Goal: Information Seeking & Learning: Learn about a topic

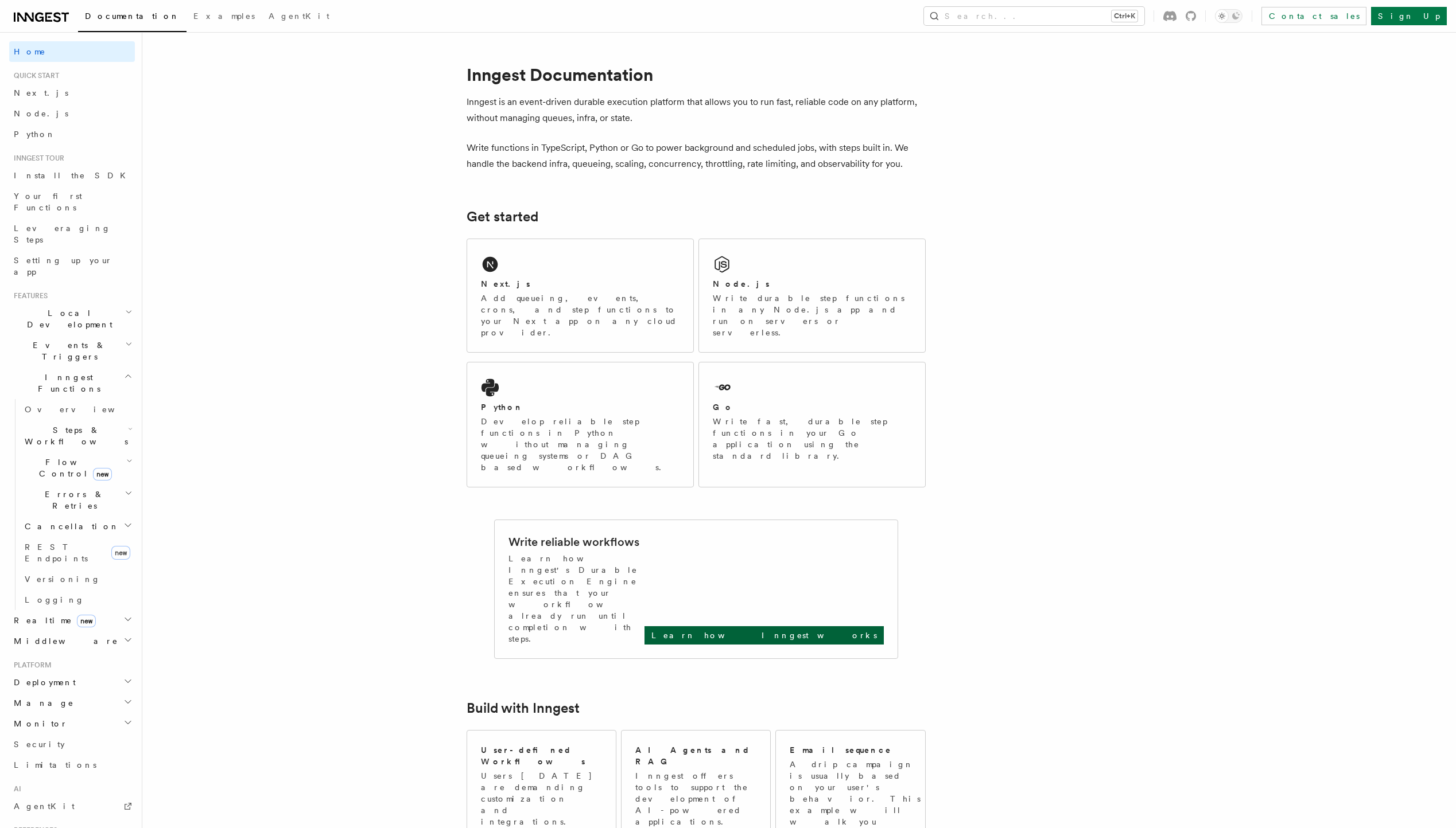
click at [837, 630] on p "Learn how Inngest works" at bounding box center [763, 636] width 225 height 12
drag, startPoint x: 68, startPoint y: 123, endPoint x: 68, endPoint y: 129, distance: 6.0
click at [68, 129] on link "Python" at bounding box center [71, 134] width 125 height 21
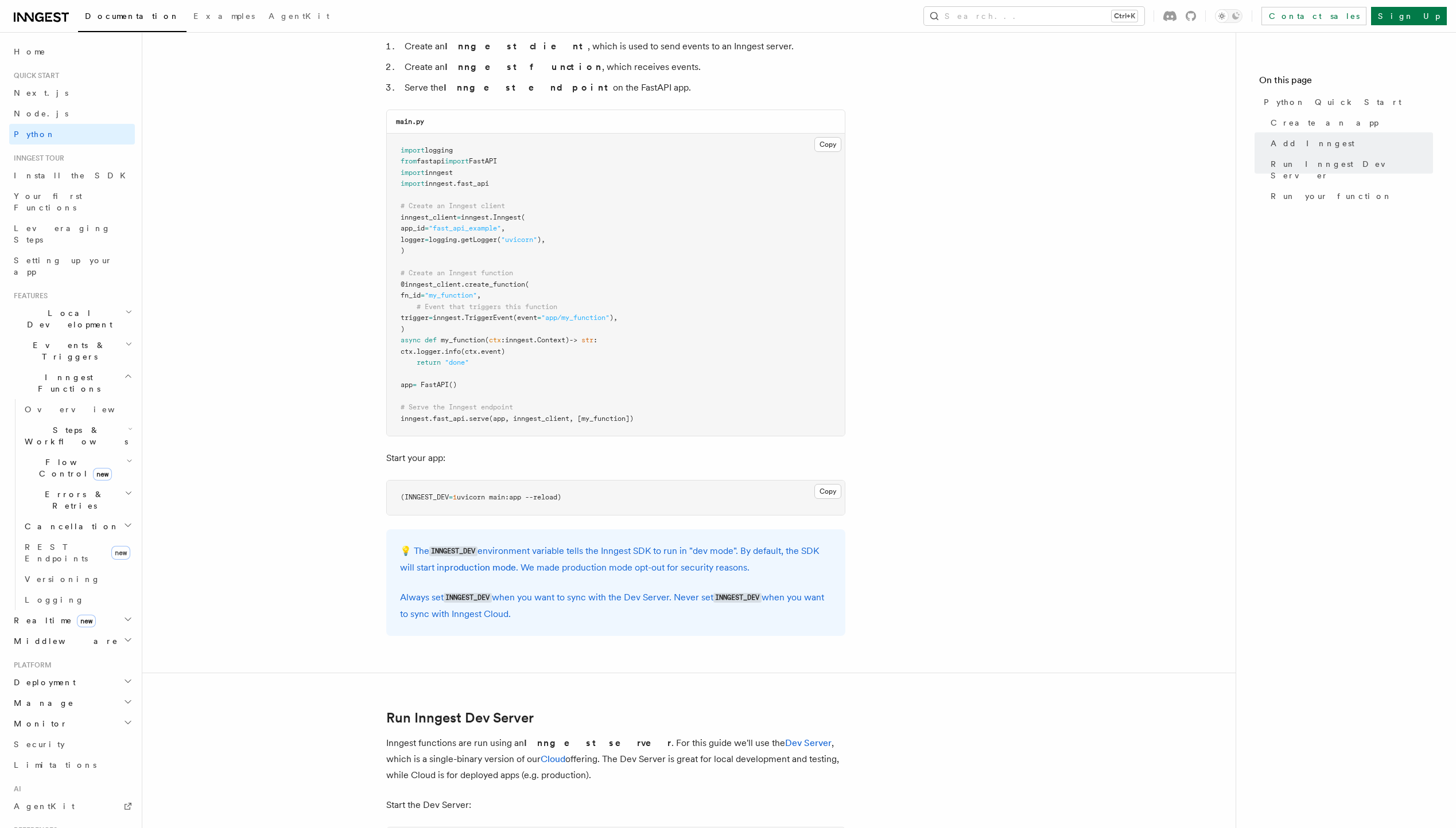
scroll to position [344, 0]
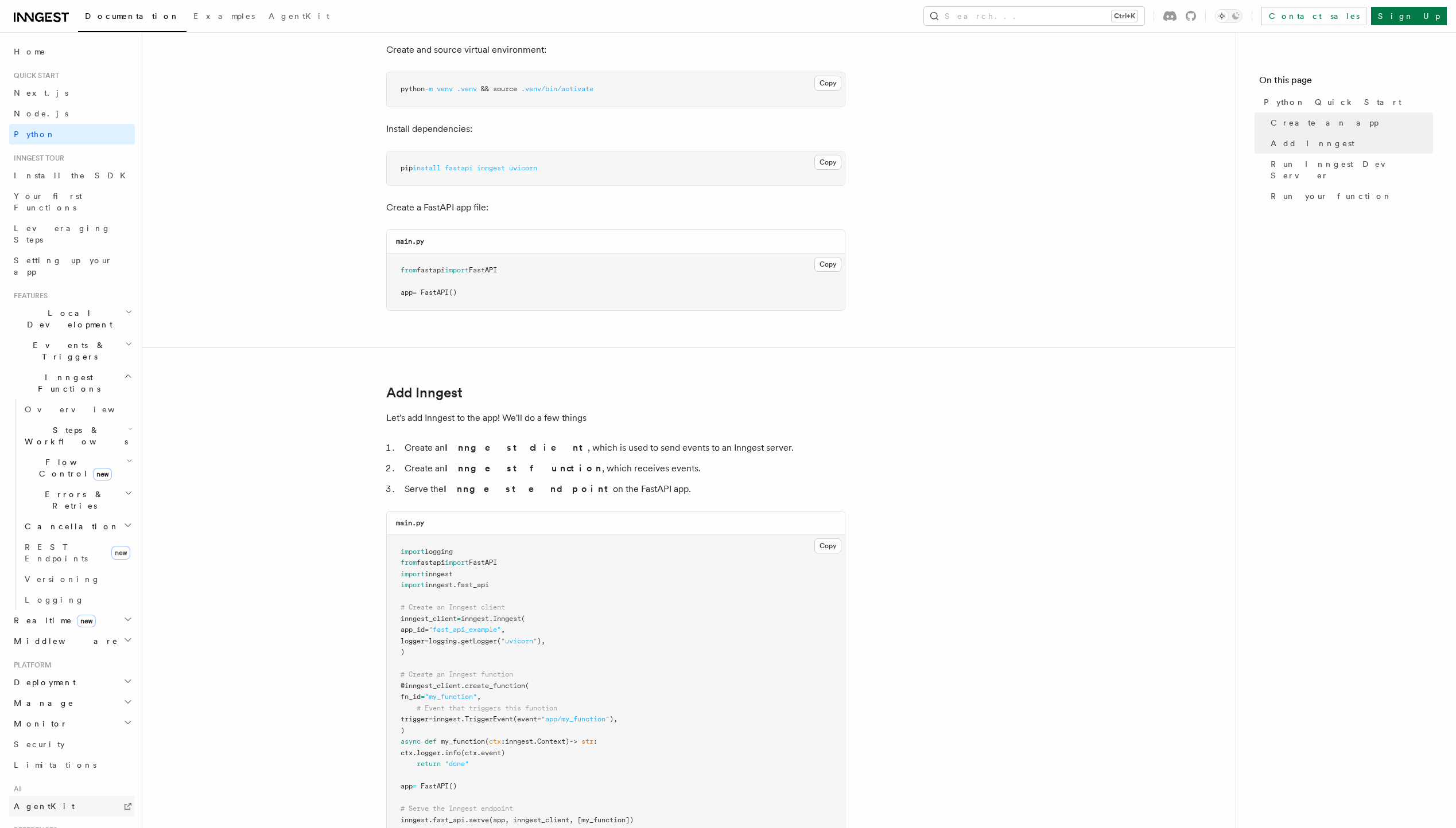
click at [64, 796] on link "AgentKit" at bounding box center [71, 807] width 125 height 21
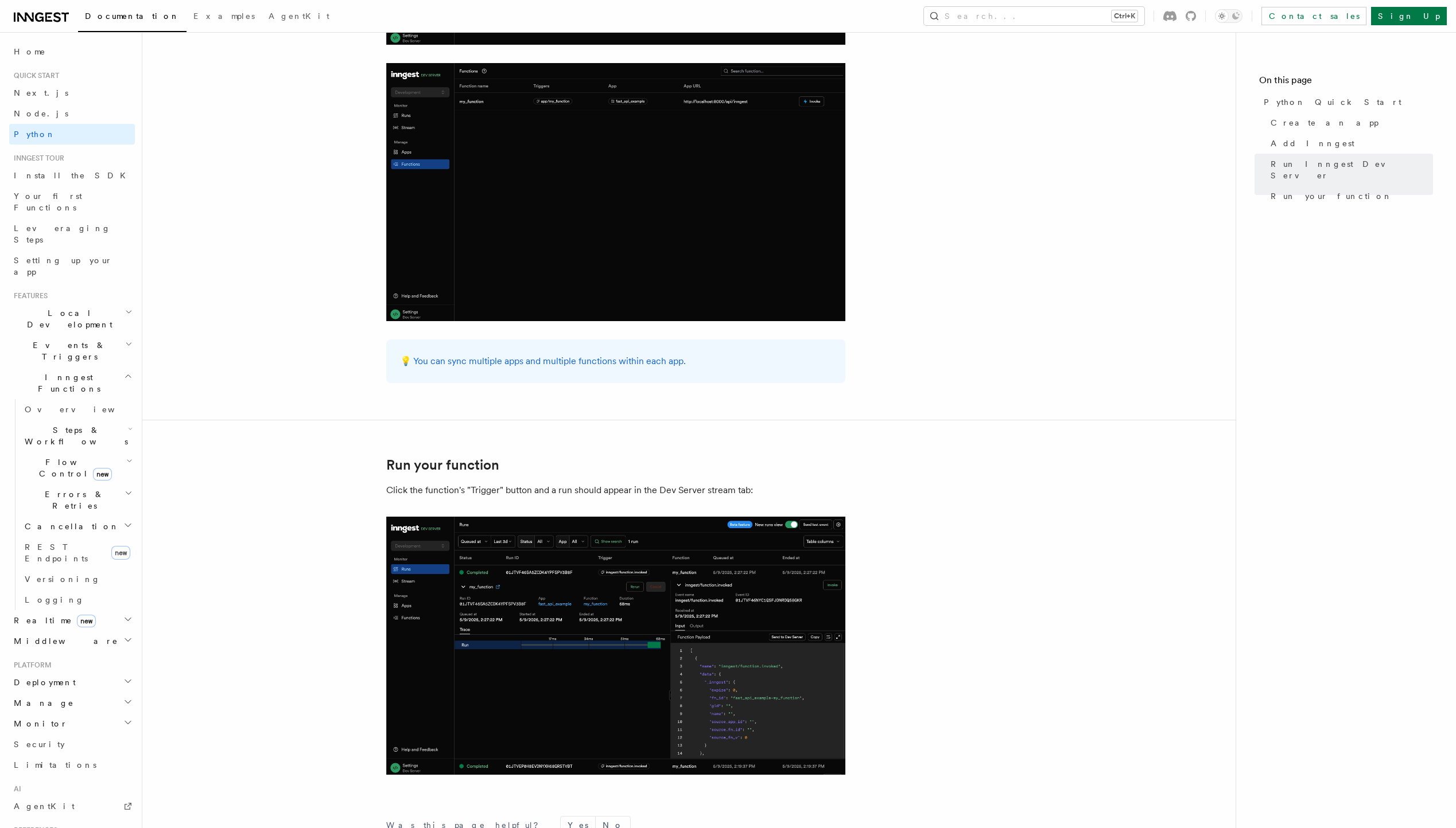
scroll to position [1950, 0]
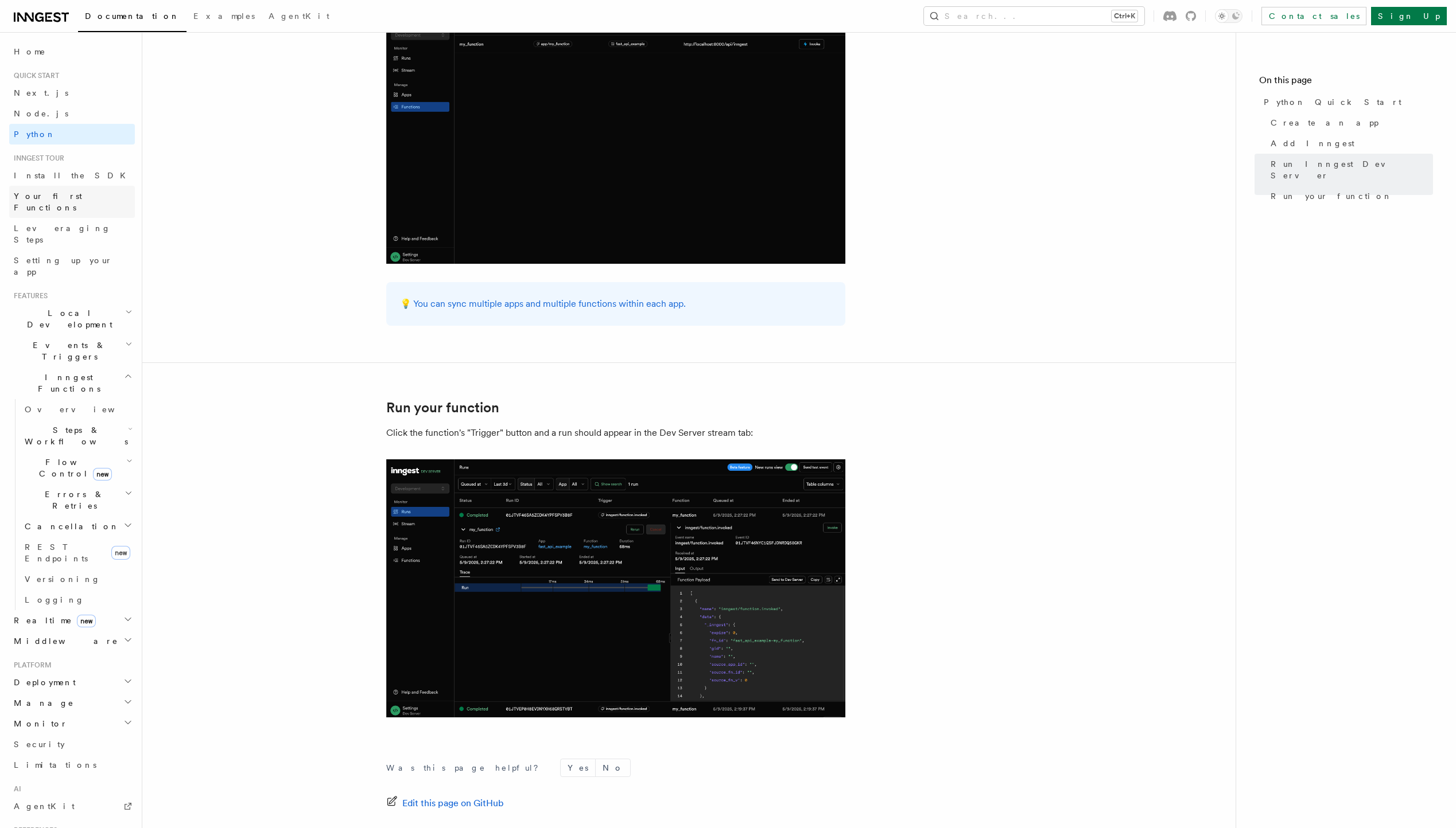
click at [62, 199] on span "Your first Functions" at bounding box center [47, 202] width 68 height 21
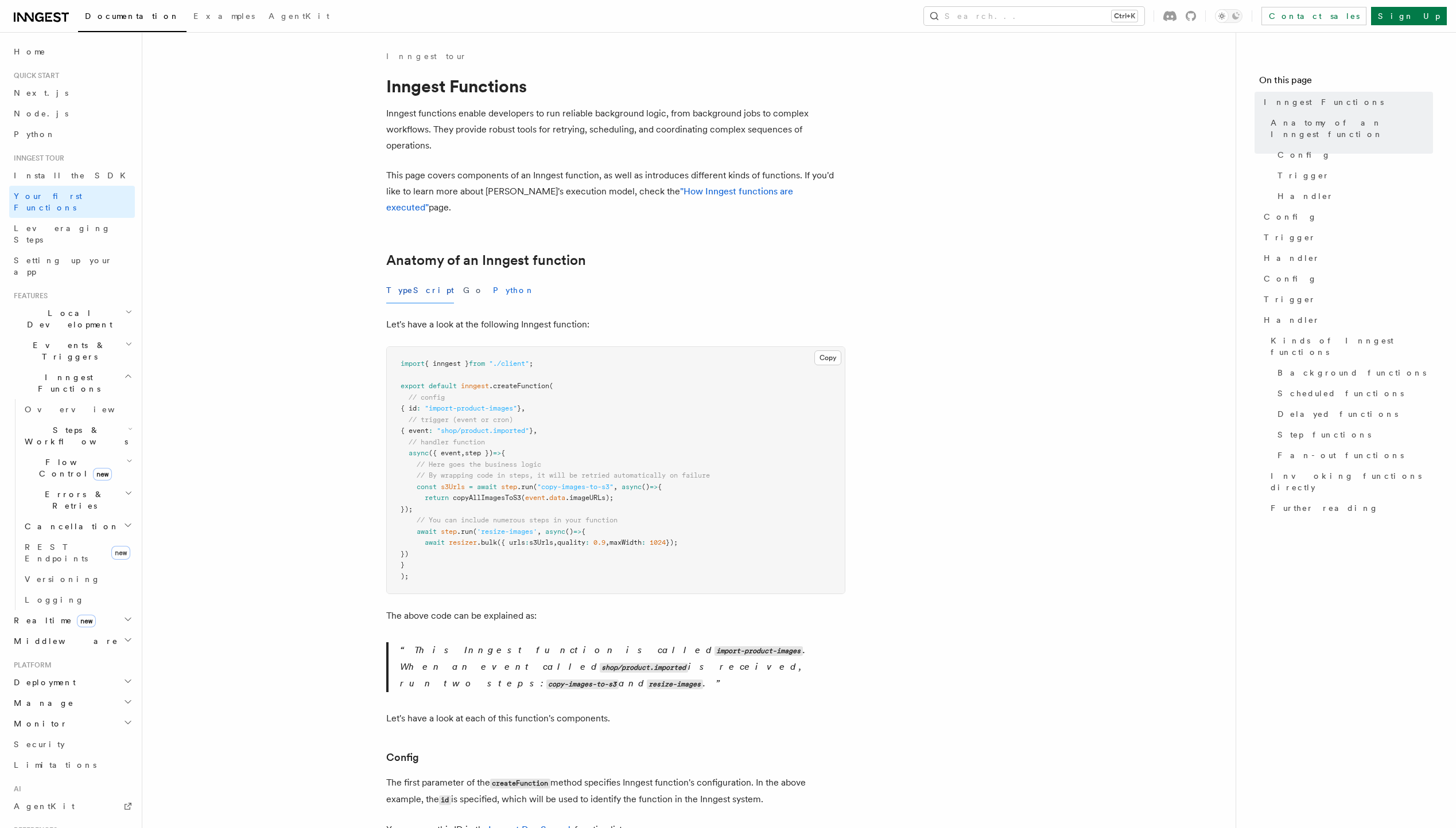
click at [493, 279] on button "Python" at bounding box center [514, 290] width 42 height 26
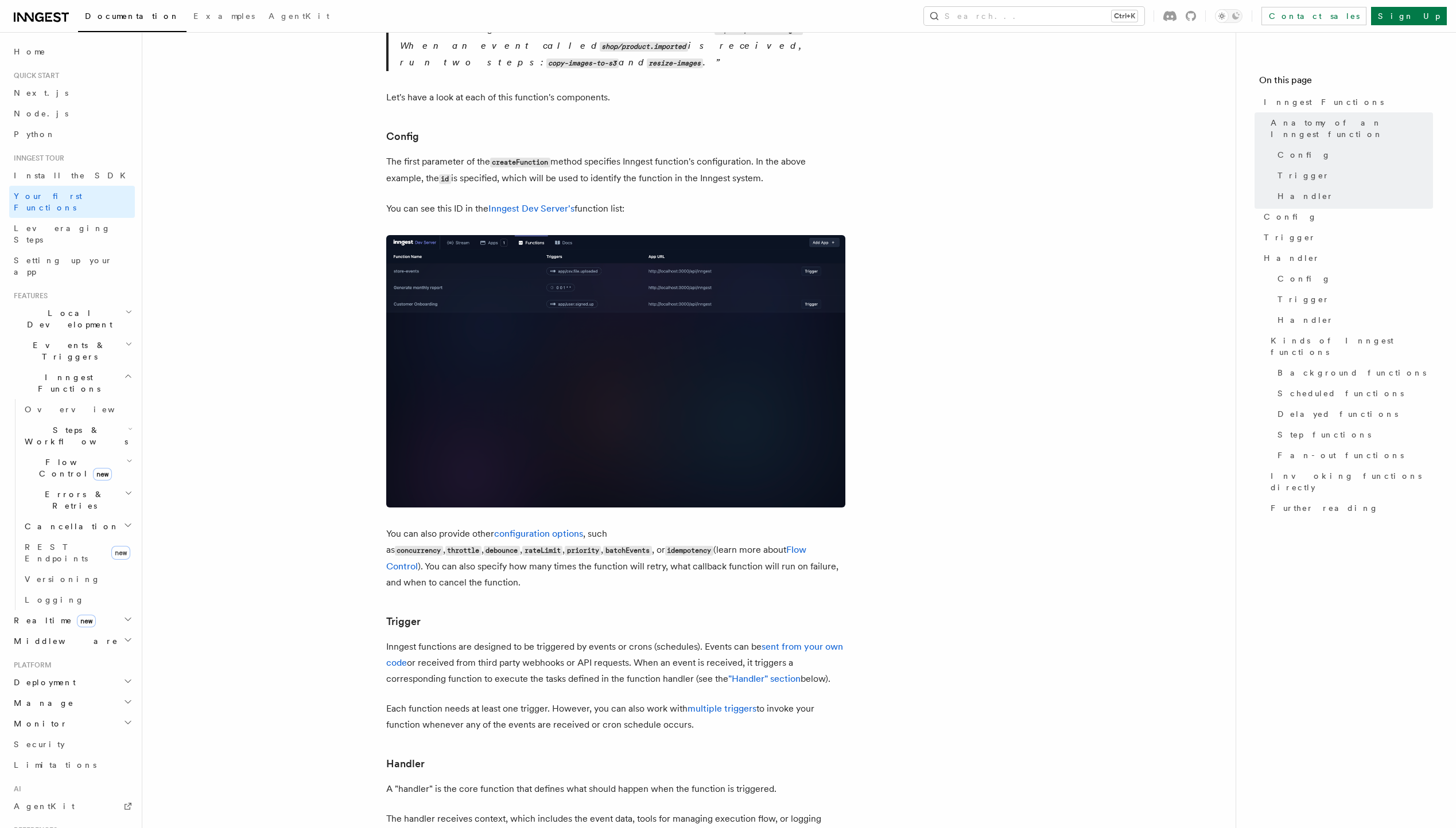
scroll to position [975, 0]
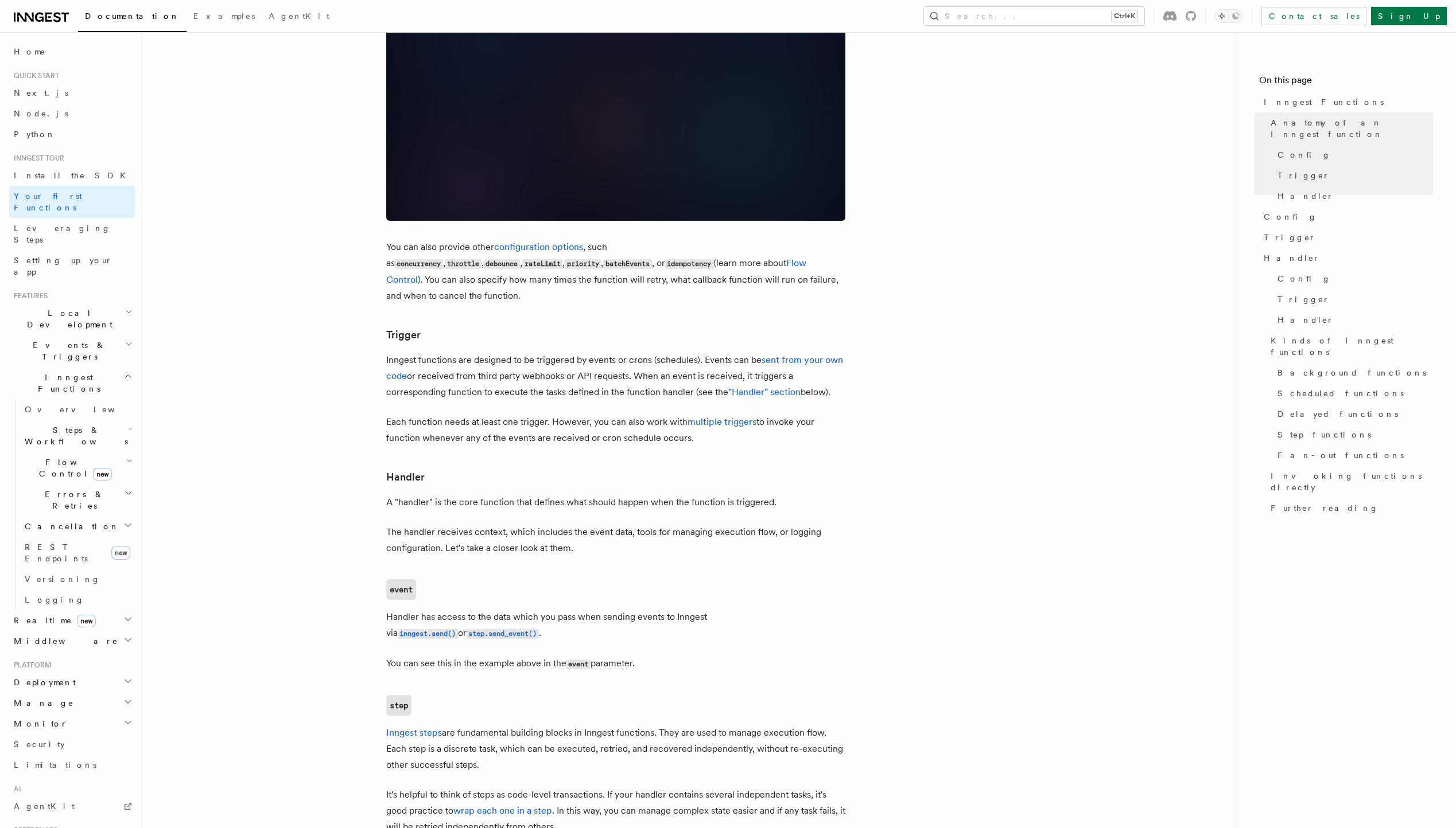
click at [123, 718] on icon "button" at bounding box center [128, 723] width 9 height 9
click at [90, 763] on span "Observability & metrics" at bounding box center [84, 773] width 118 height 21
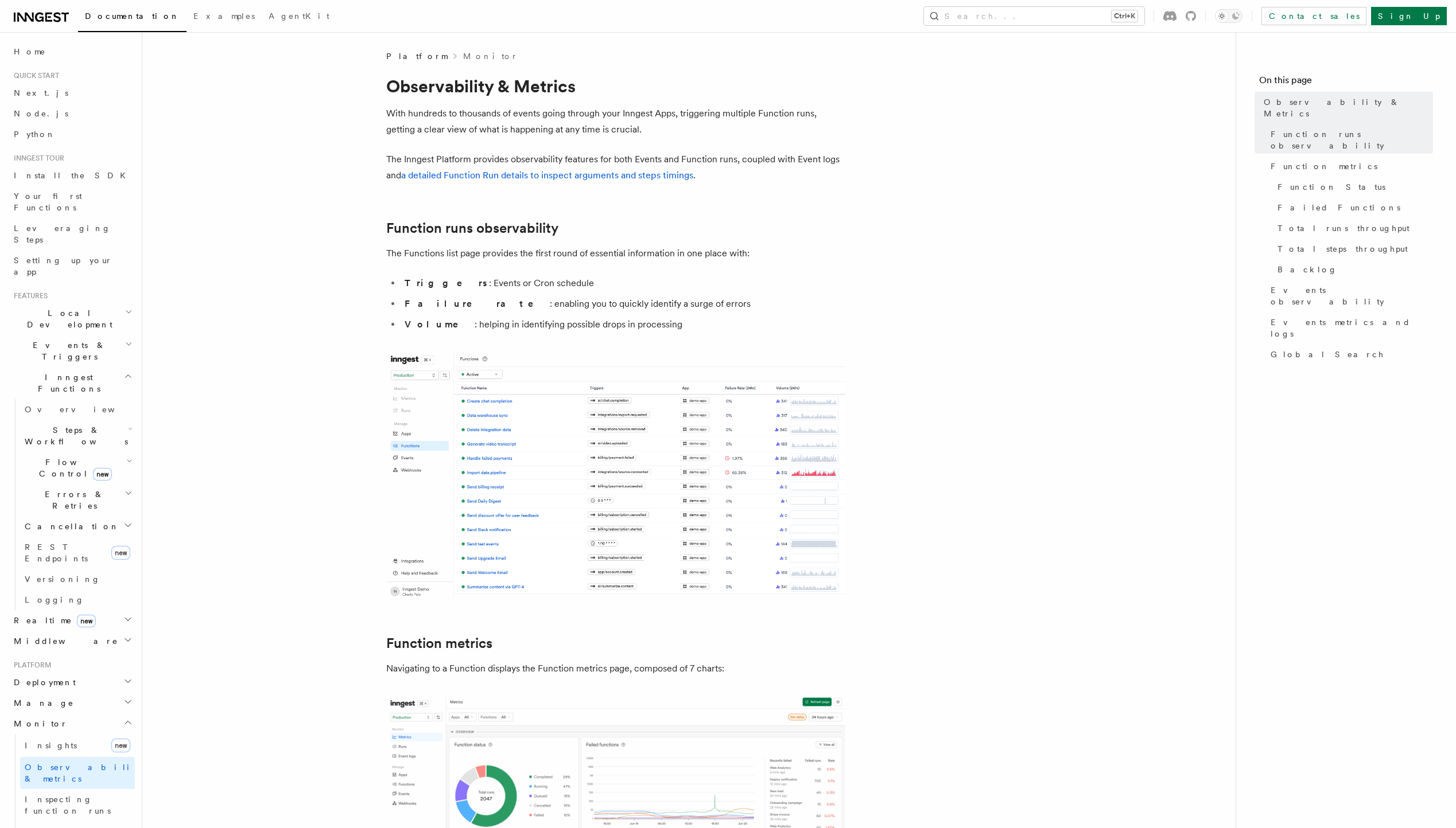
click at [27, 17] on icon at bounding box center [41, 17] width 55 height 14
